Goal: Information Seeking & Learning: Learn about a topic

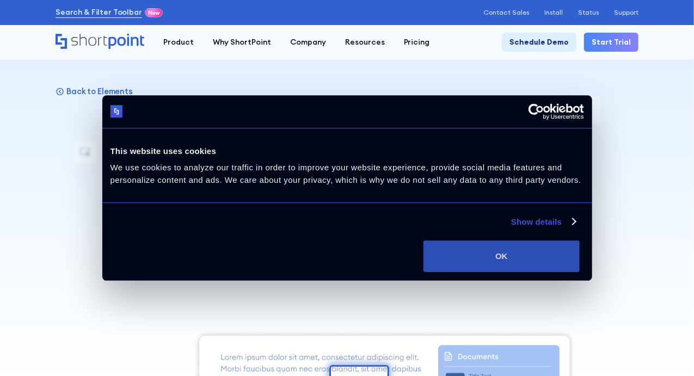
click at [580, 272] on button "OK" at bounding box center [501, 257] width 156 height 32
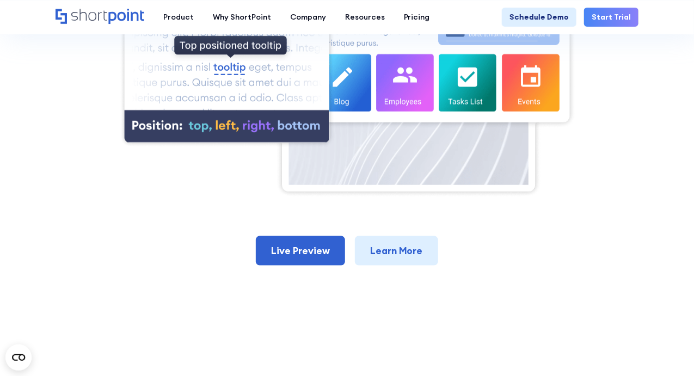
scroll to position [457, 0]
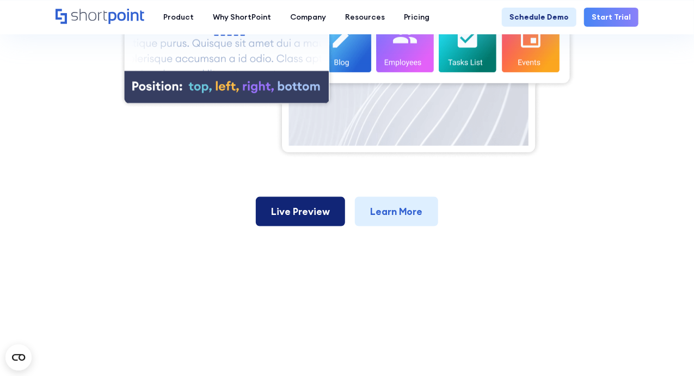
click at [295, 215] on link "Live Preview" at bounding box center [300, 211] width 89 height 29
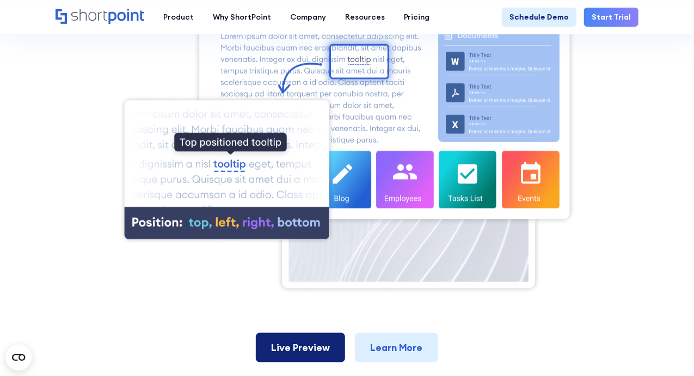
scroll to position [305, 0]
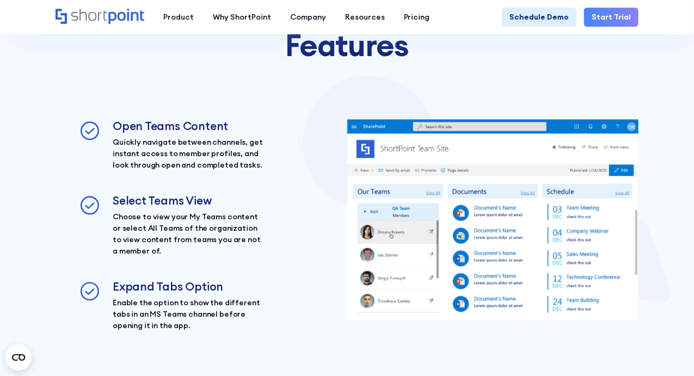
scroll to position [892, 0]
